Goal: Task Accomplishment & Management: Manage account settings

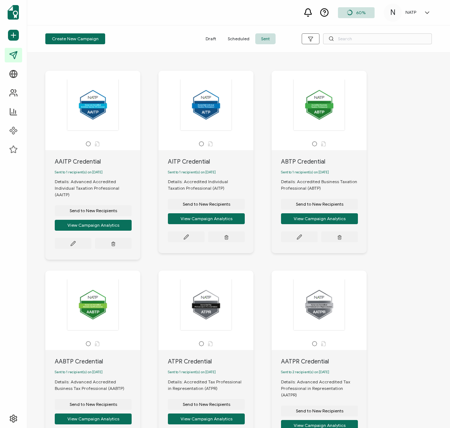
click at [38, 81] on div "AAITP Credential Sent to 1 recipient(s) on [DATE] Details: Advanced Accredited …" at bounding box center [238, 370] width 401 height 629
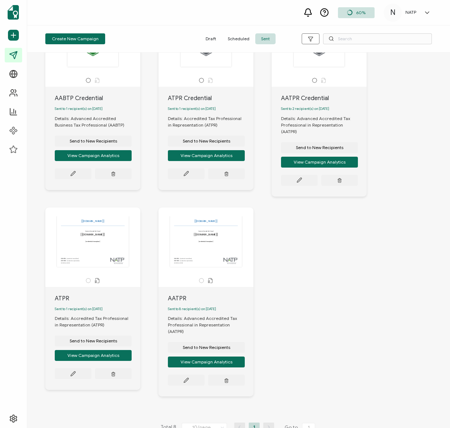
click at [289, 234] on div "AAITP Credential Sent to 1 recipient(s) on [DATE] Details: Advanced Accredited …" at bounding box center [238, 107] width 401 height 629
click at [35, 207] on div "AAITP Credential Sent to 1 recipient(s) on [DATE] Details: Advanced Accredited …" at bounding box center [238, 240] width 423 height 375
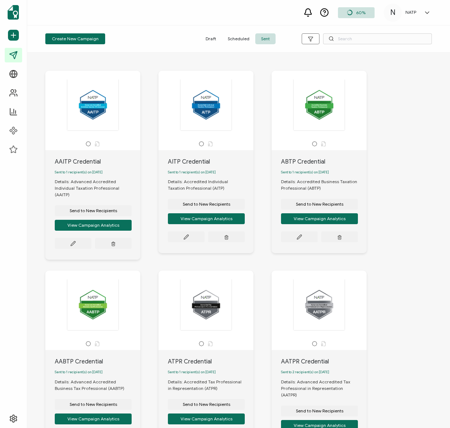
click at [34, 123] on div "AAITP Credential Sent to 1 recipient(s) on [DATE] Details: Advanced Accredited …" at bounding box center [238, 240] width 423 height 375
click at [36, 99] on div "AAITP Credential Sent to 1 recipient(s) on [DATE] Details: Advanced Accredited …" at bounding box center [238, 240] width 423 height 375
click at [209, 43] on span "Draft" at bounding box center [211, 38] width 22 height 11
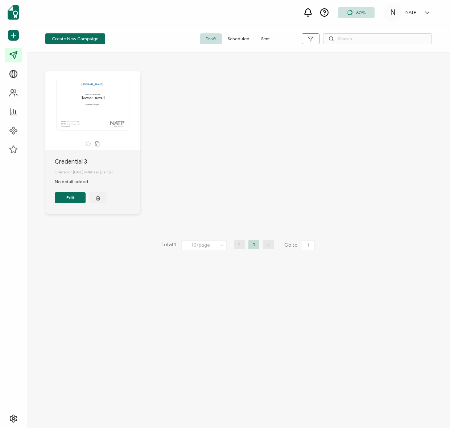
click at [351, 11] on icon at bounding box center [349, 12] width 5 height 5
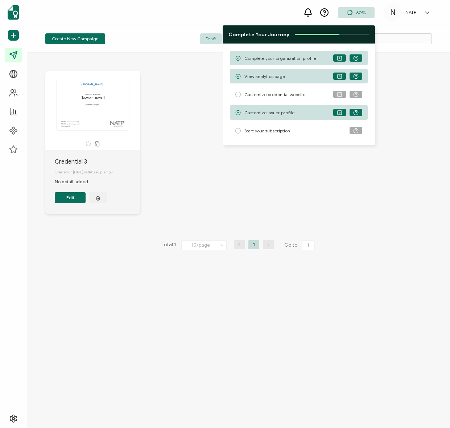
click at [351, 11] on icon at bounding box center [349, 12] width 5 height 5
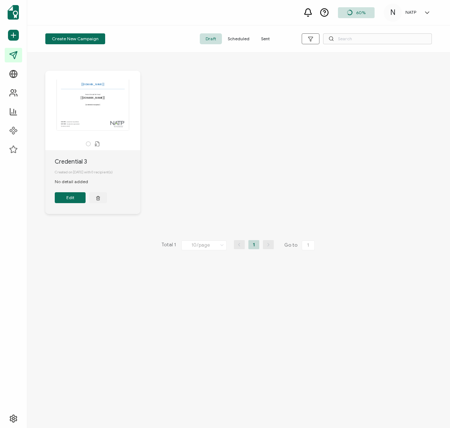
click at [263, 37] on span "Sent" at bounding box center [265, 38] width 20 height 11
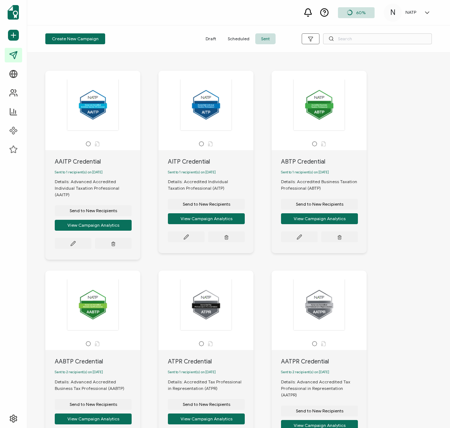
click at [34, 100] on div "AAITP Credential Sent to 1 recipient(s) on [DATE] Details: Advanced Accredited …" at bounding box center [238, 240] width 423 height 375
click at [148, 52] on div "Create New Campaign Draft Scheduled Sent" at bounding box center [238, 38] width 423 height 27
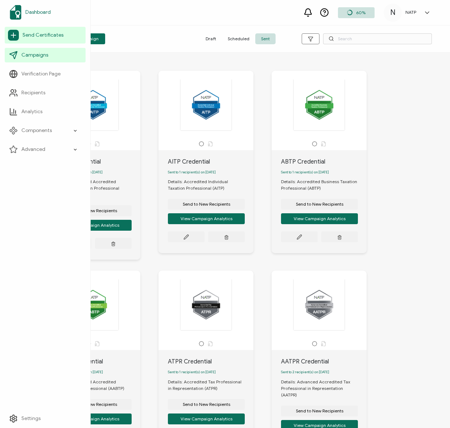
click at [41, 5] on link "Dashboard" at bounding box center [45, 12] width 81 height 20
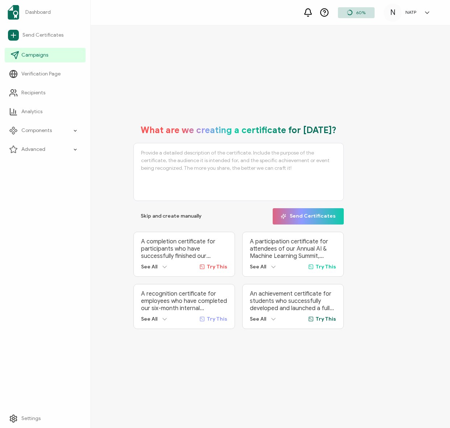
click at [38, 50] on link "Campaigns" at bounding box center [45, 55] width 81 height 15
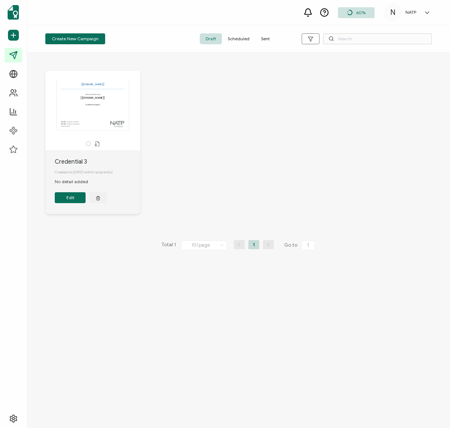
click at [260, 120] on div "The recipient’s full name, which will be automatically filled based on the info…" at bounding box center [238, 147] width 401 height 183
drag, startPoint x: 229, startPoint y: 101, endPoint x: 293, endPoint y: 51, distance: 81.1
click at [229, 101] on div "The recipient’s full name, which will be automatically filled based on the info…" at bounding box center [238, 147] width 401 height 183
click at [182, 122] on div "The recipient’s full name, which will be automatically filled based on the info…" at bounding box center [238, 147] width 401 height 183
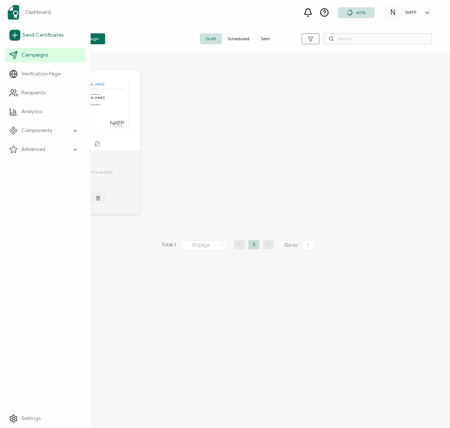
drag, startPoint x: 186, startPoint y: 110, endPoint x: 7, endPoint y: 26, distance: 197.2
click at [186, 110] on div "The recipient’s full name, which will be automatically filled based on the info…" at bounding box center [238, 147] width 401 height 183
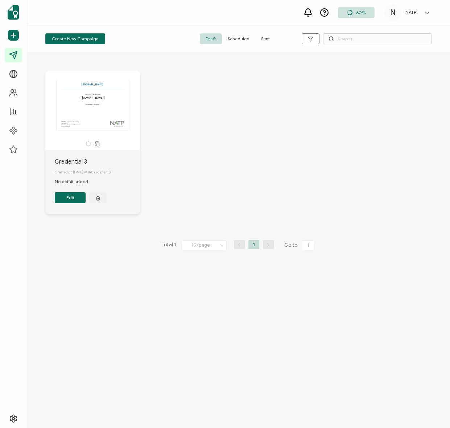
click at [259, 101] on div "The recipient’s full name, which will be automatically filled based on the info…" at bounding box center [238, 147] width 401 height 183
click at [272, 41] on span "Sent" at bounding box center [265, 38] width 20 height 11
